Goal: Information Seeking & Learning: Learn about a topic

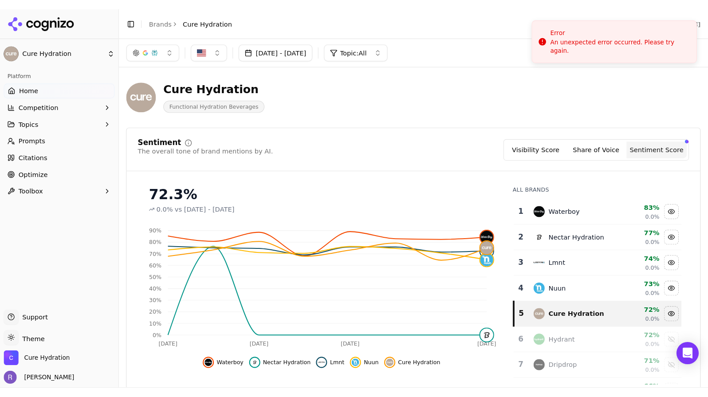
scroll to position [635, 0]
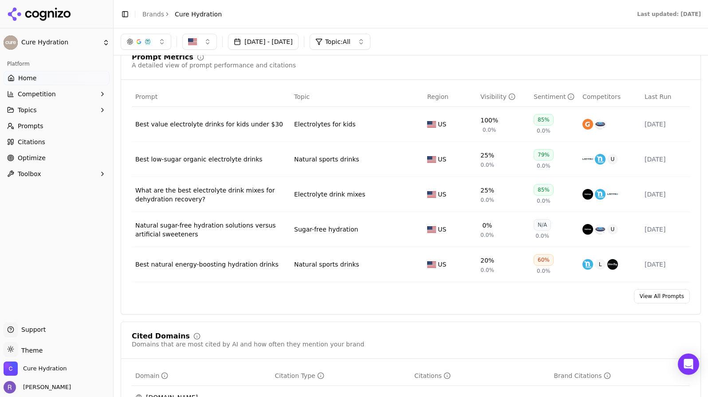
click at [47, 79] on link "Home" at bounding box center [57, 78] width 106 height 14
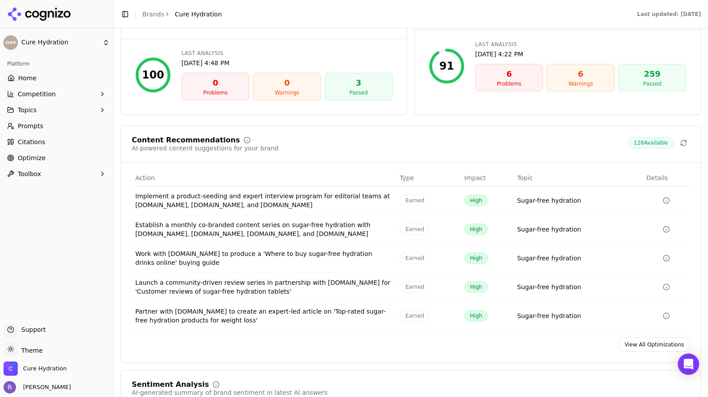
scroll to position [1252, 0]
click at [54, 93] on button "Competition" at bounding box center [57, 94] width 106 height 14
click at [38, 172] on span "Prompts" at bounding box center [31, 168] width 26 height 9
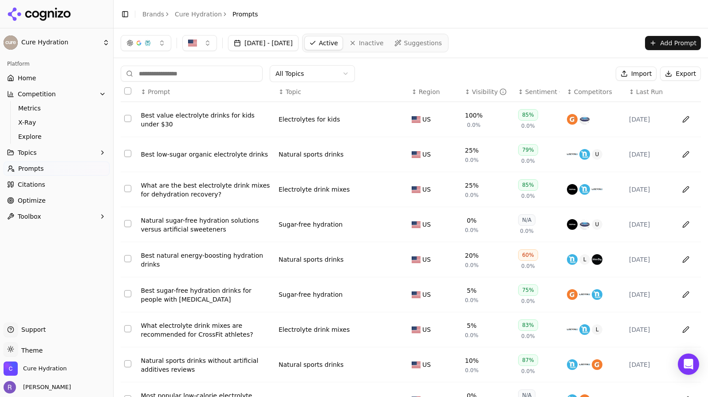
click at [660, 39] on button "Add Prompt" at bounding box center [673, 43] width 56 height 14
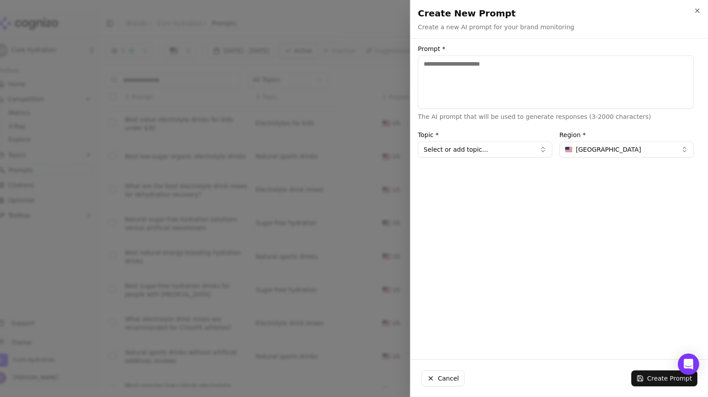
click at [444, 95] on textarea "Prompt *" at bounding box center [556, 81] width 276 height 53
click at [350, 79] on div at bounding box center [354, 198] width 708 height 397
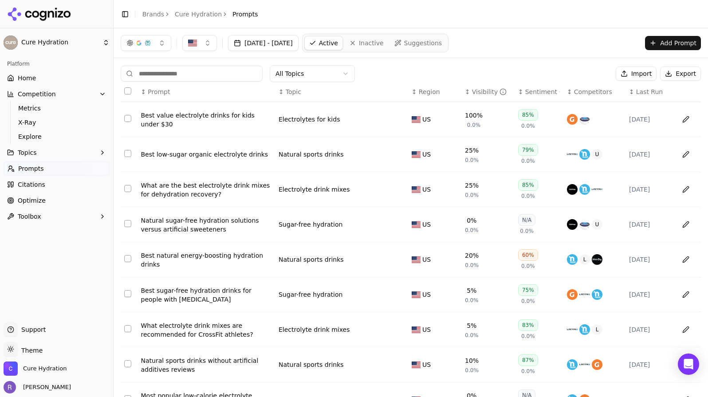
click at [32, 79] on span "Home" at bounding box center [27, 78] width 18 height 9
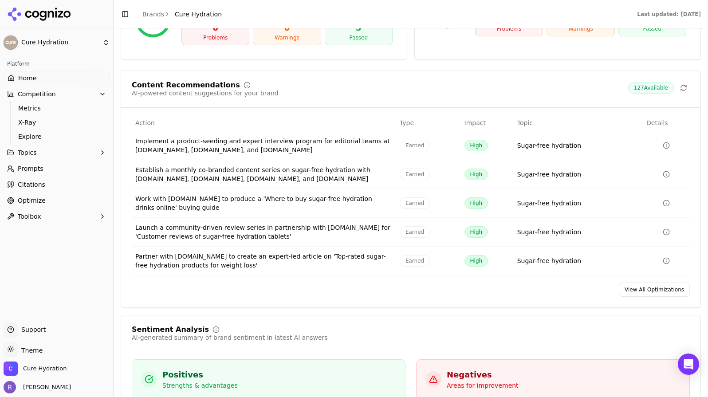
scroll to position [1317, 0]
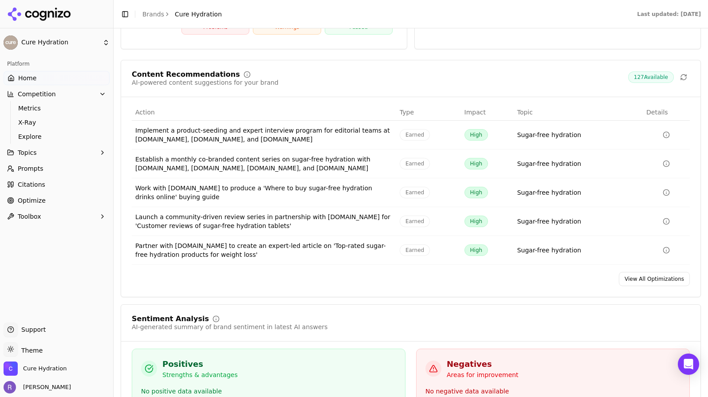
click at [656, 272] on link "View All Optimizations" at bounding box center [654, 279] width 71 height 14
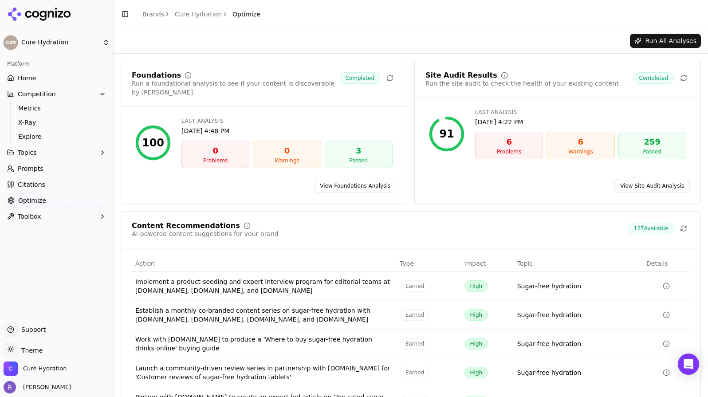
click at [638, 179] on link "View Site Audit Analysis" at bounding box center [652, 186] width 75 height 14
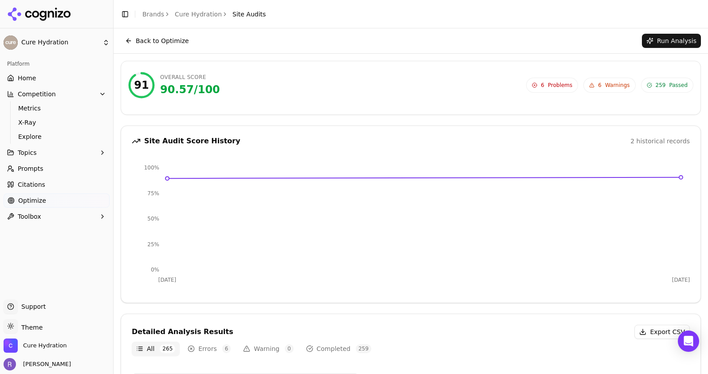
click at [168, 40] on button "Back to Optimize" at bounding box center [157, 41] width 73 height 14
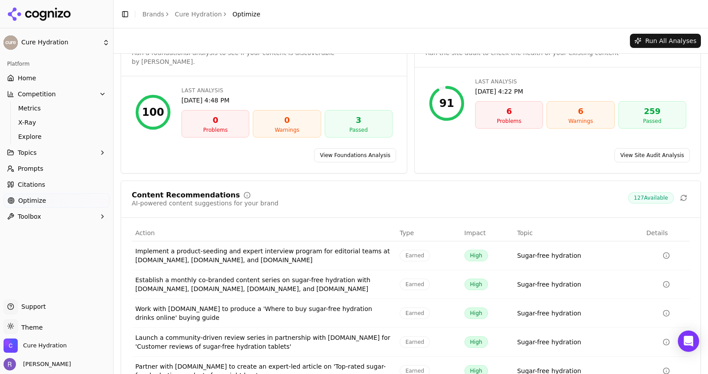
scroll to position [32, 0]
click at [31, 155] on span "Topics" at bounding box center [27, 152] width 19 height 9
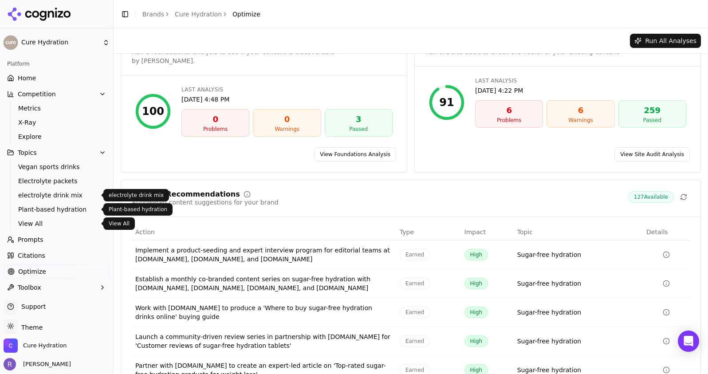
click at [43, 220] on span "View All" at bounding box center [56, 223] width 77 height 9
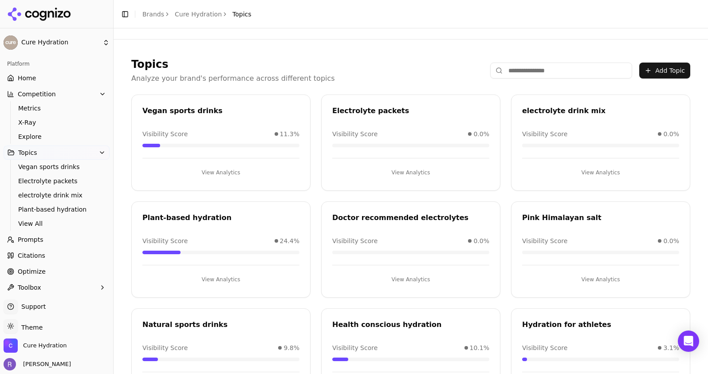
click at [403, 279] on button "View Analytics" at bounding box center [410, 279] width 157 height 14
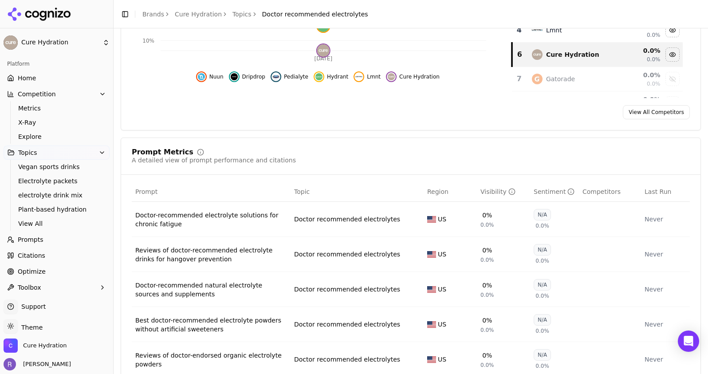
scroll to position [250, 0]
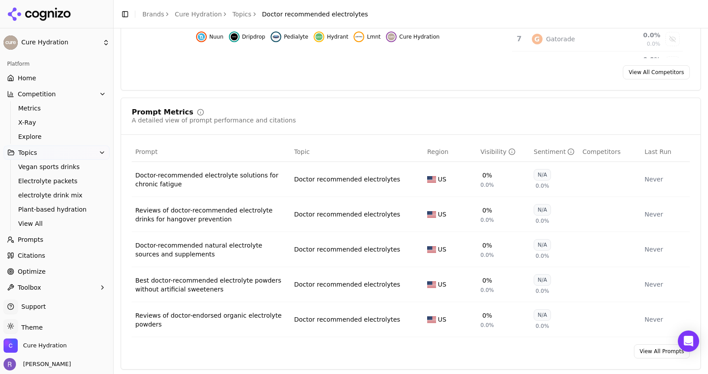
click at [52, 239] on link "Prompts" at bounding box center [57, 240] width 106 height 14
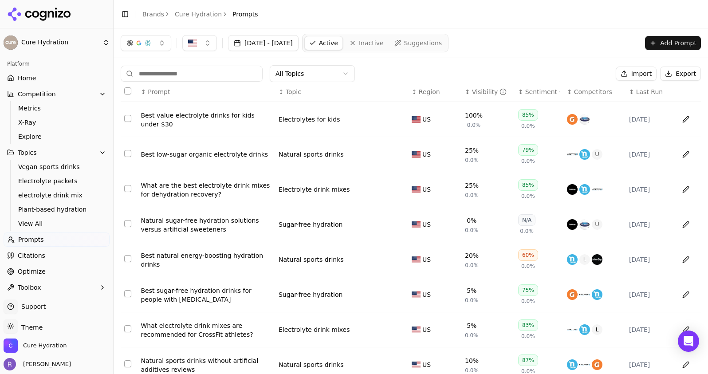
click at [655, 44] on button "Add Prompt" at bounding box center [673, 43] width 56 height 14
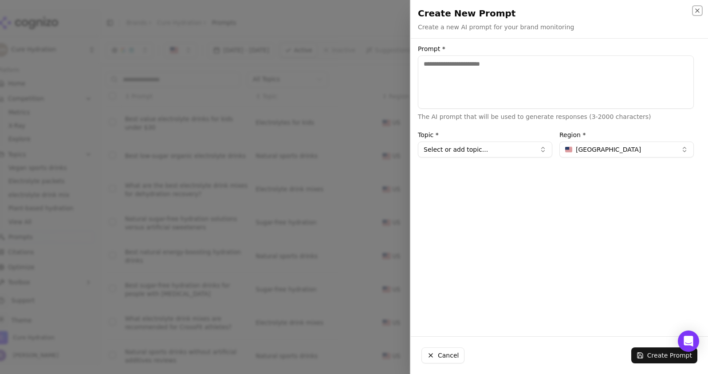
click at [677, 11] on icon "button" at bounding box center [697, 10] width 7 height 7
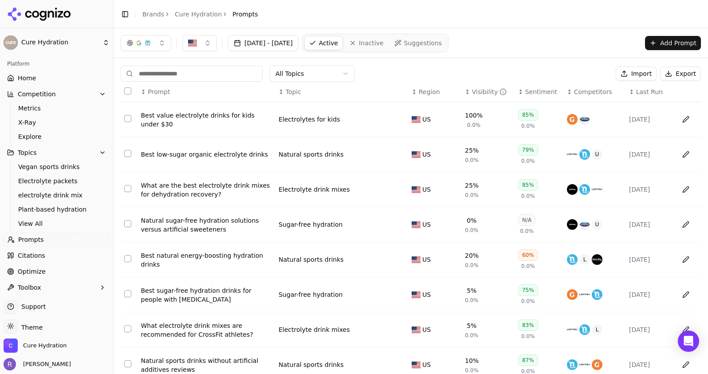
click at [442, 44] on span "Suggestions" at bounding box center [423, 43] width 38 height 9
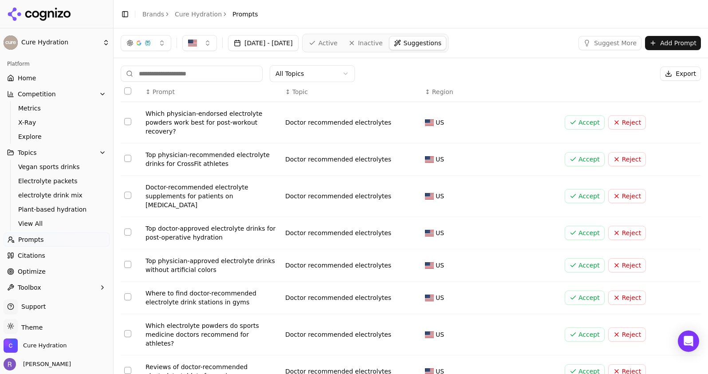
click at [38, 271] on span "Optimize" at bounding box center [32, 271] width 28 height 9
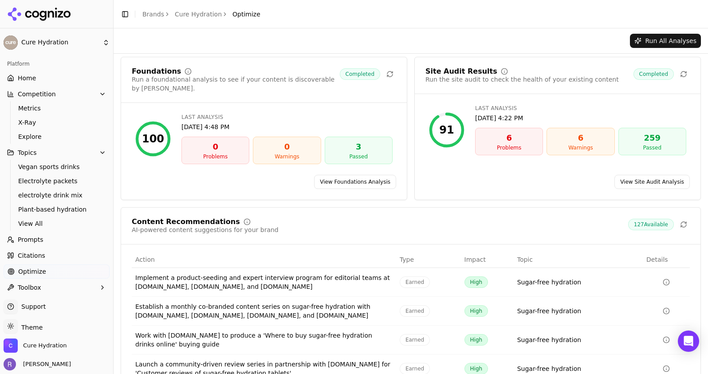
scroll to position [73, 0]
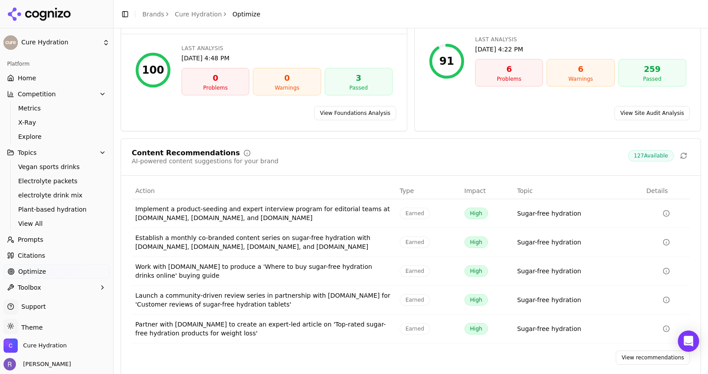
click at [634, 351] on link "View recommendations" at bounding box center [653, 358] width 74 height 14
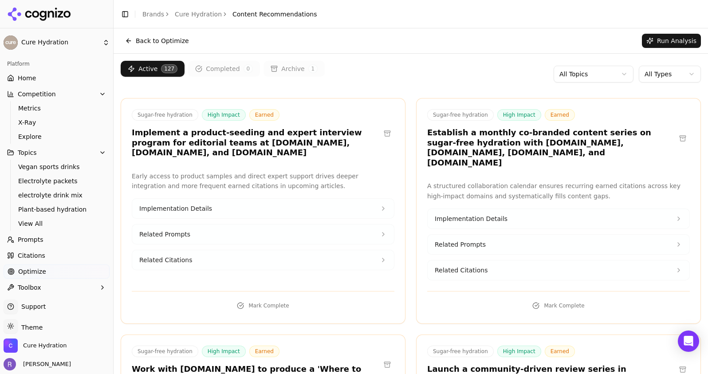
click at [671, 76] on html "Cure Hydration Platform Home Competition Metrics X-Ray Explore Topics Vegan spo…" at bounding box center [354, 187] width 708 height 374
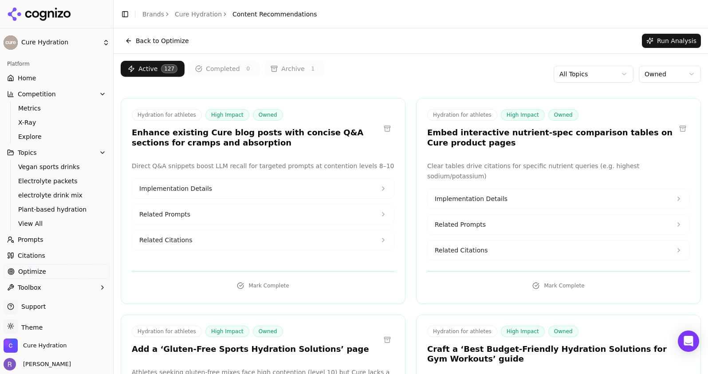
click at [664, 76] on html "Cure Hydration Platform Home Competition Metrics X-Ray Explore Topics Vegan spo…" at bounding box center [354, 187] width 708 height 374
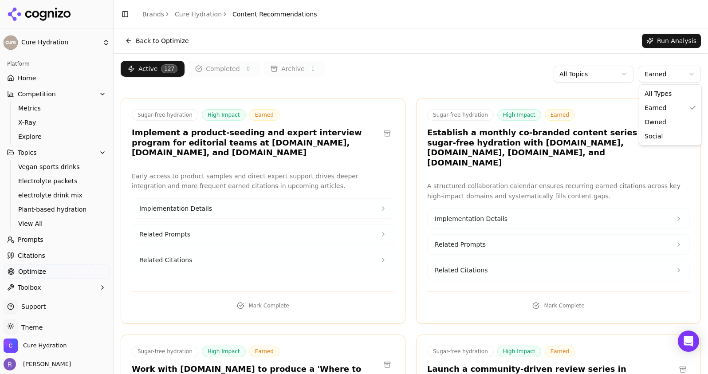
click at [648, 76] on html "Cure Hydration Platform Home Competition Metrics X-Ray Explore Topics Vegan spo…" at bounding box center [354, 187] width 708 height 374
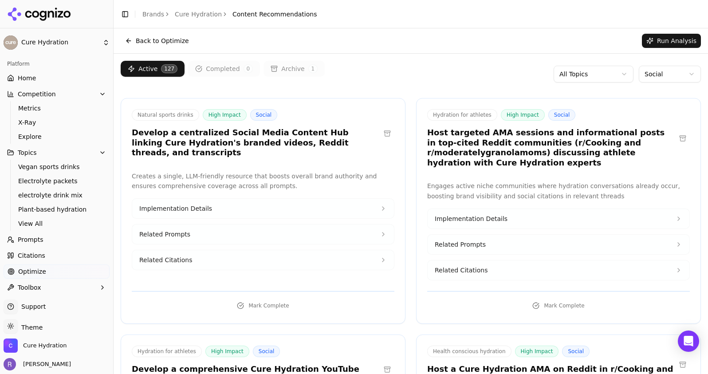
click at [677, 74] on html "Cure Hydration Platform Home Competition Metrics X-Ray Explore Topics Vegan spo…" at bounding box center [354, 187] width 708 height 374
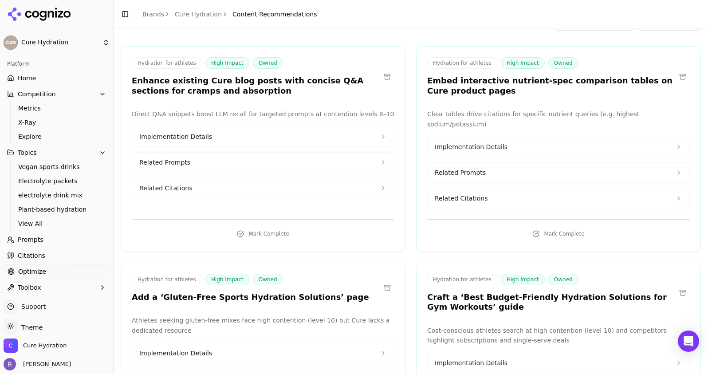
scroll to position [59, 0]
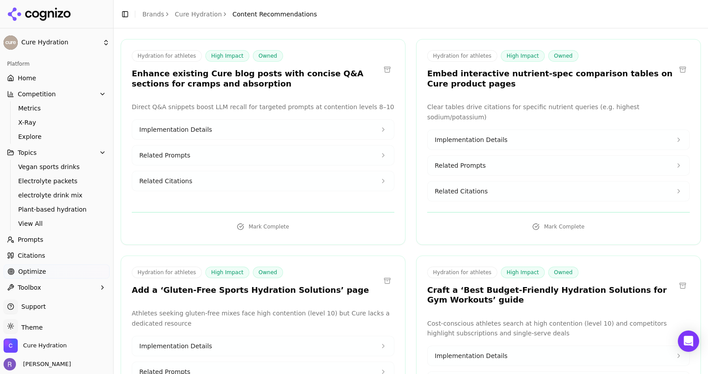
click at [192, 133] on span "Implementation Details" at bounding box center [175, 129] width 73 height 9
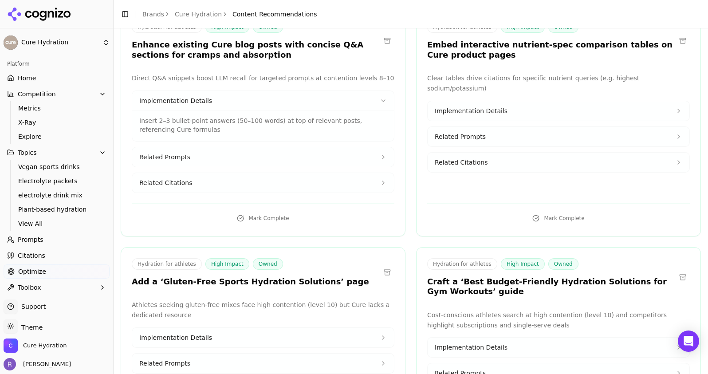
scroll to position [92, 0]
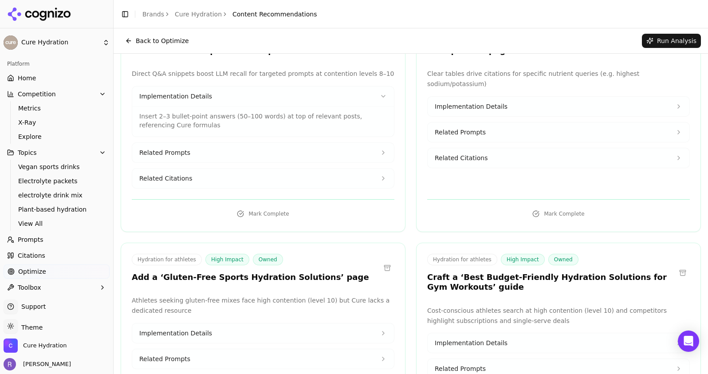
click at [204, 158] on button "Related Prompts" at bounding box center [263, 153] width 262 height 20
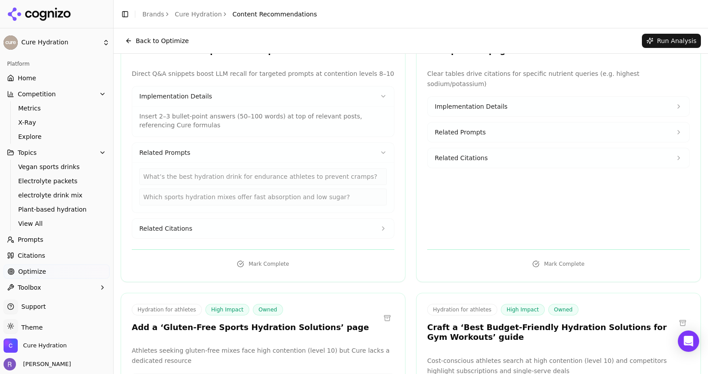
click at [189, 229] on button "Related Citations" at bounding box center [263, 229] width 262 height 20
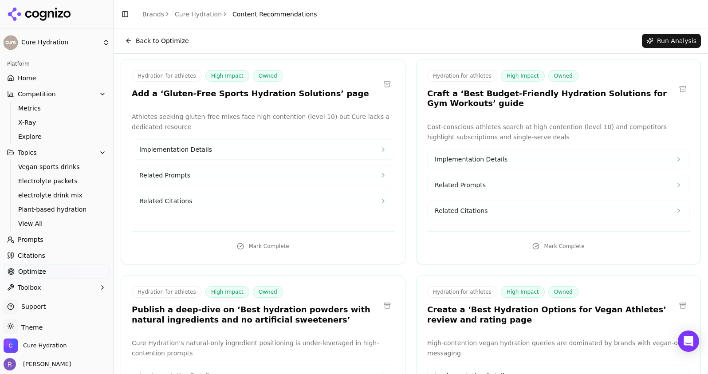
scroll to position [355, 0]
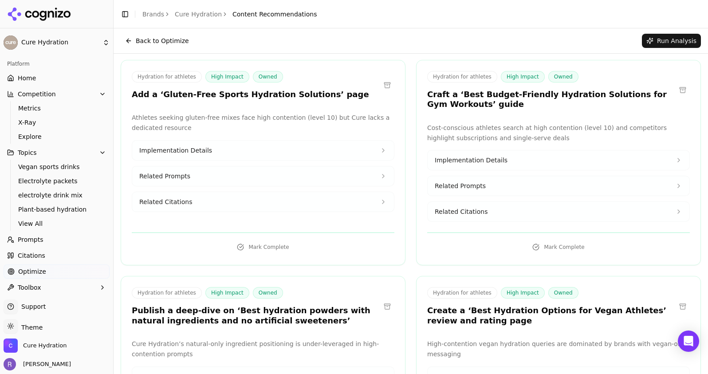
click at [663, 166] on button "Implementation Details" at bounding box center [559, 160] width 262 height 20
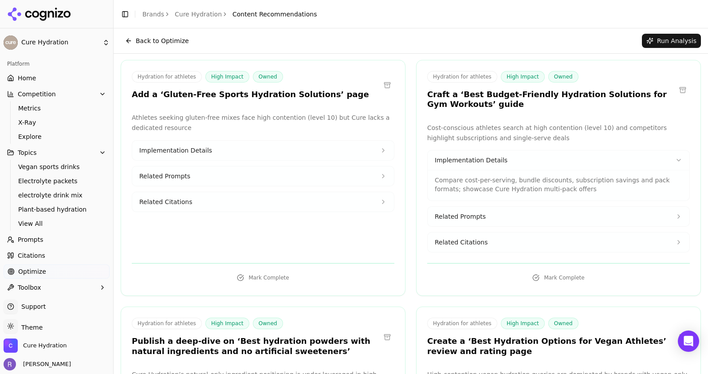
click at [655, 213] on button "Related Prompts" at bounding box center [559, 217] width 262 height 20
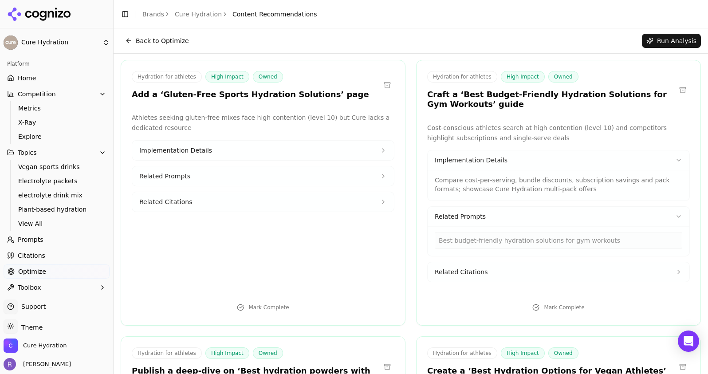
click at [636, 269] on button "Related Citations" at bounding box center [559, 272] width 262 height 20
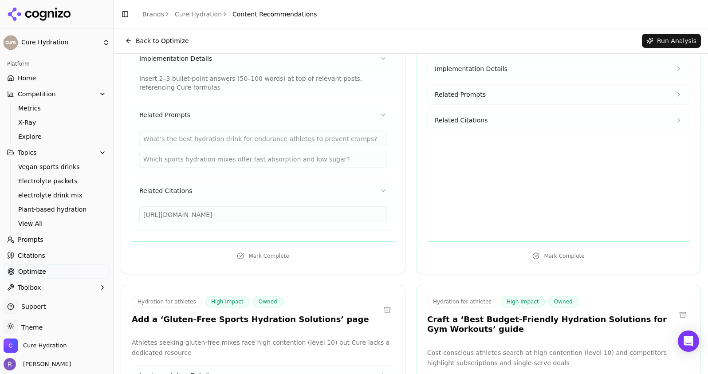
scroll to position [0, 0]
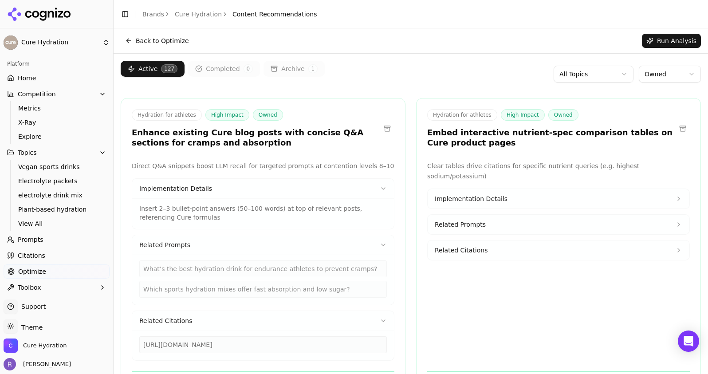
click at [652, 76] on html "Cure Hydration Platform Home Competition Metrics X-Ray Explore Topics Vegan spo…" at bounding box center [354, 187] width 708 height 374
click at [473, 85] on html "Cure Hydration Platform Home Competition Metrics X-Ray Explore Topics Vegan spo…" at bounding box center [354, 187] width 708 height 374
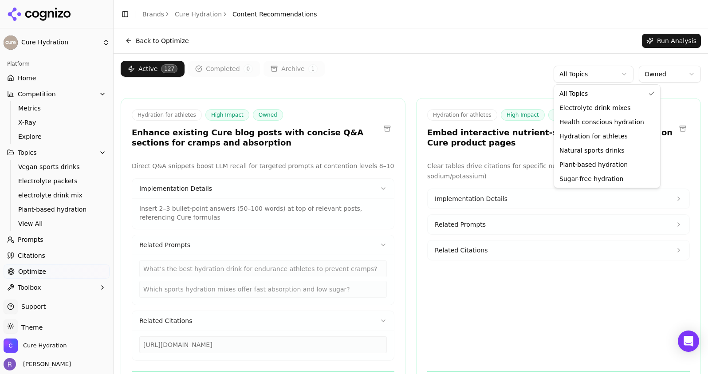
click at [581, 76] on html "Cure Hydration Platform Home Competition Metrics X-Ray Explore Topics Vegan spo…" at bounding box center [354, 187] width 708 height 374
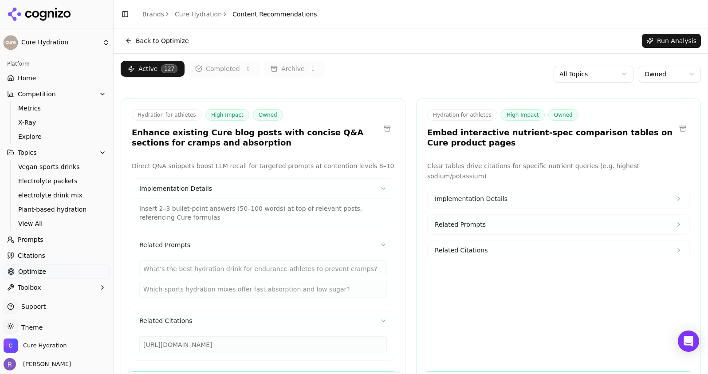
click at [492, 89] on html "Cure Hydration Platform Home Competition Metrics X-Ray Explore Topics Vegan spo…" at bounding box center [354, 187] width 708 height 374
click at [71, 241] on link "Prompts" at bounding box center [57, 240] width 106 height 14
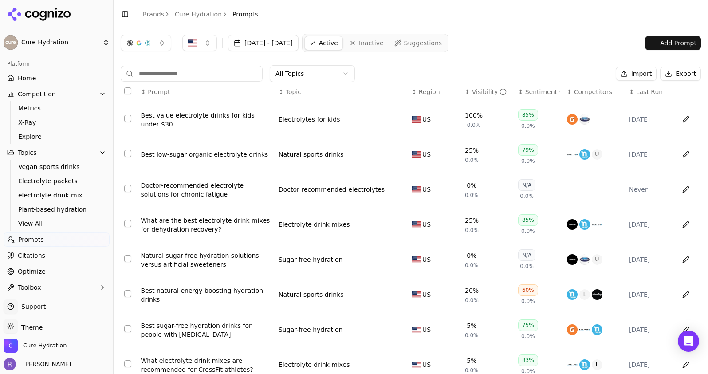
click at [442, 45] on span "Suggestions" at bounding box center [423, 43] width 38 height 9
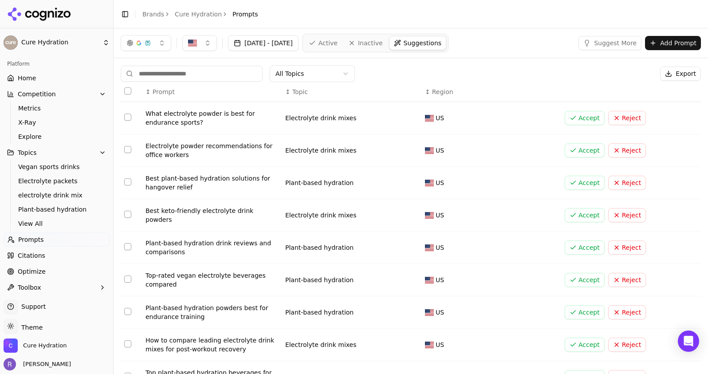
click at [51, 242] on link "Prompts" at bounding box center [57, 240] width 106 height 14
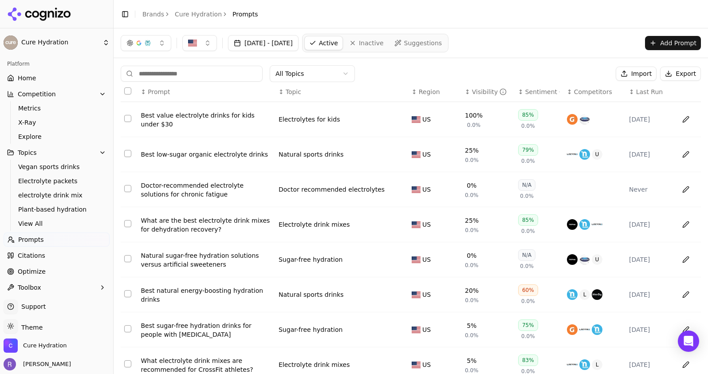
click at [442, 37] on link "Suggestions" at bounding box center [418, 43] width 57 height 14
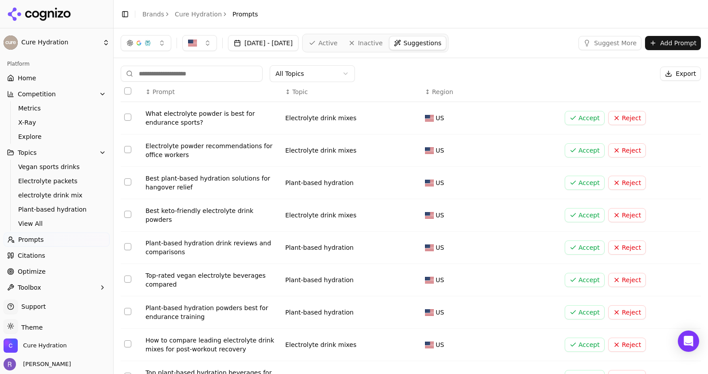
click at [298, 78] on html "Cure Hydration Platform Home Competition Metrics X-Ray Explore Topics Vegan spo…" at bounding box center [354, 187] width 708 height 374
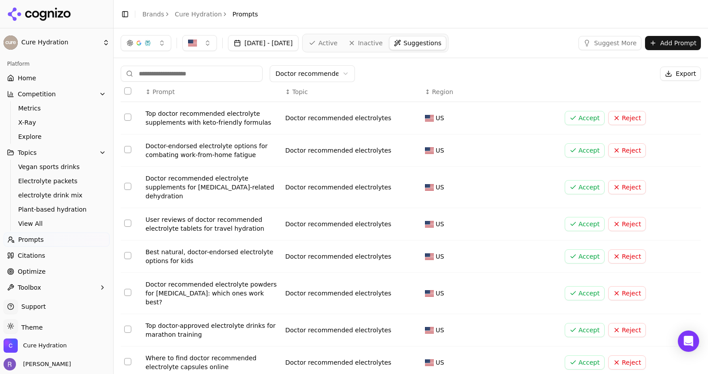
click at [53, 269] on link "Optimize" at bounding box center [57, 271] width 106 height 14
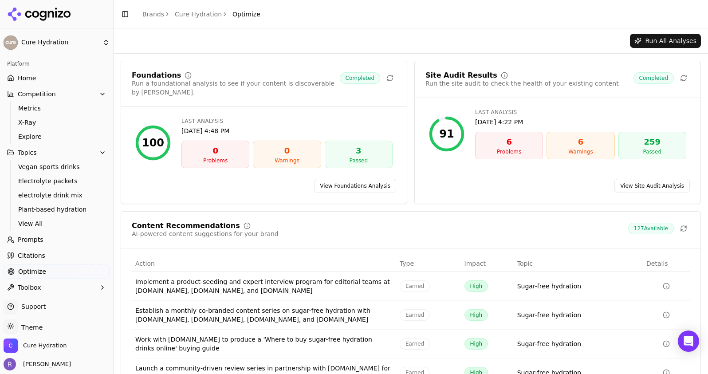
click at [35, 256] on span "Citations" at bounding box center [32, 255] width 28 height 9
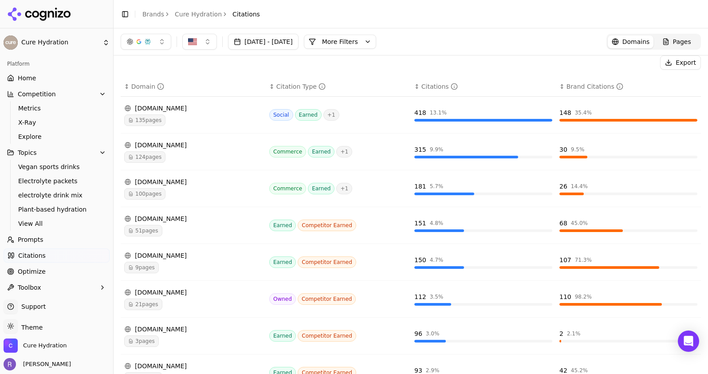
scroll to position [96, 0]
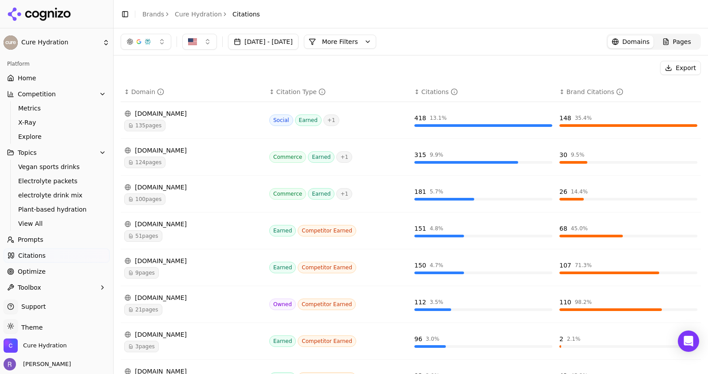
click at [148, 146] on div "[DOMAIN_NAME]" at bounding box center [193, 150] width 138 height 9
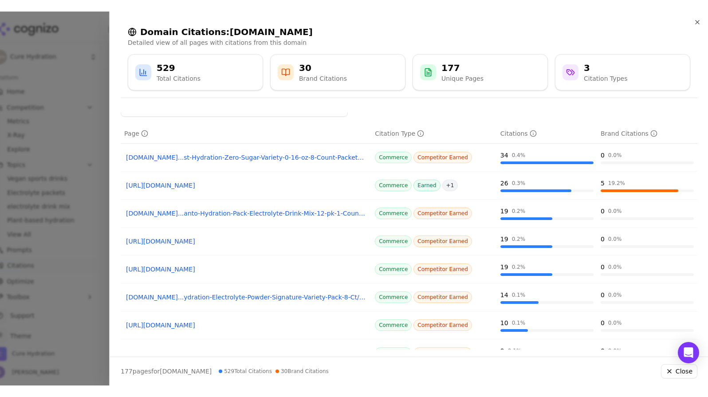
scroll to position [13, 0]
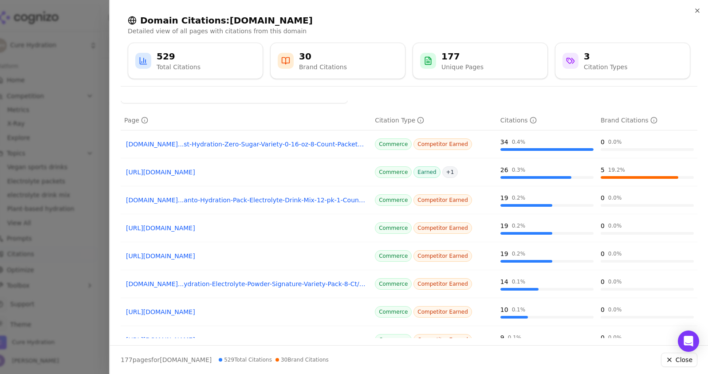
click at [296, 140] on link "[DOMAIN_NAME]...st-Hydration-Zero-Sugar-Variety-0-16-oz-8-Count-Packets/5734672…" at bounding box center [246, 144] width 240 height 9
click at [677, 9] on icon "button" at bounding box center [698, 11] width 4 height 4
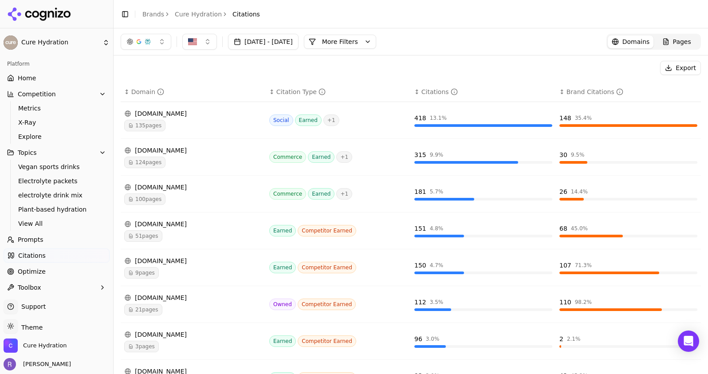
click at [193, 125] on div "135 pages" at bounding box center [193, 126] width 138 height 12
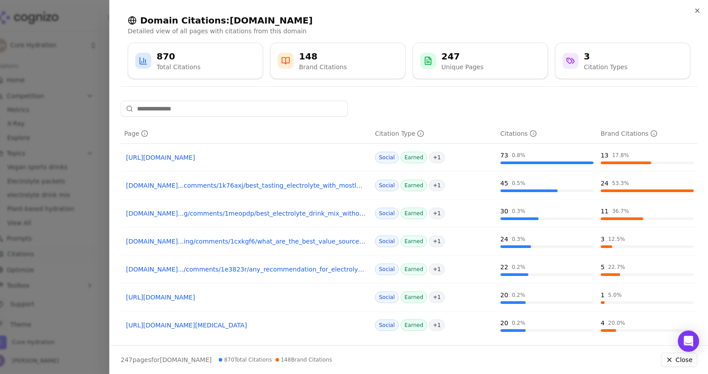
click at [93, 170] on div at bounding box center [354, 187] width 708 height 374
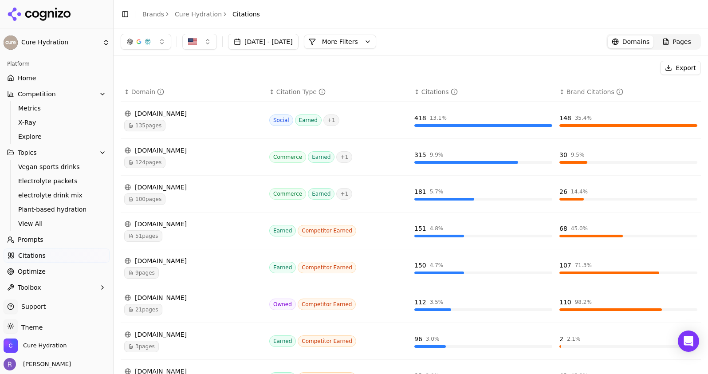
click at [209, 161] on div "124 pages" at bounding box center [193, 163] width 138 height 12
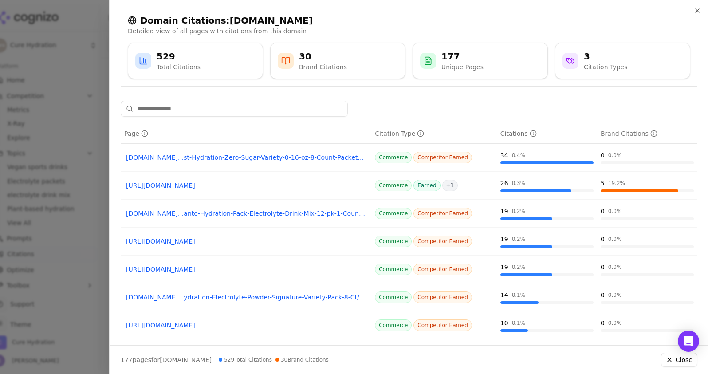
click at [311, 160] on link "[DOMAIN_NAME]...st-Hydration-Zero-Sugar-Variety-0-16-oz-8-Count-Packets/5734672…" at bounding box center [246, 157] width 240 height 9
